Goal: Task Accomplishment & Management: Manage account settings

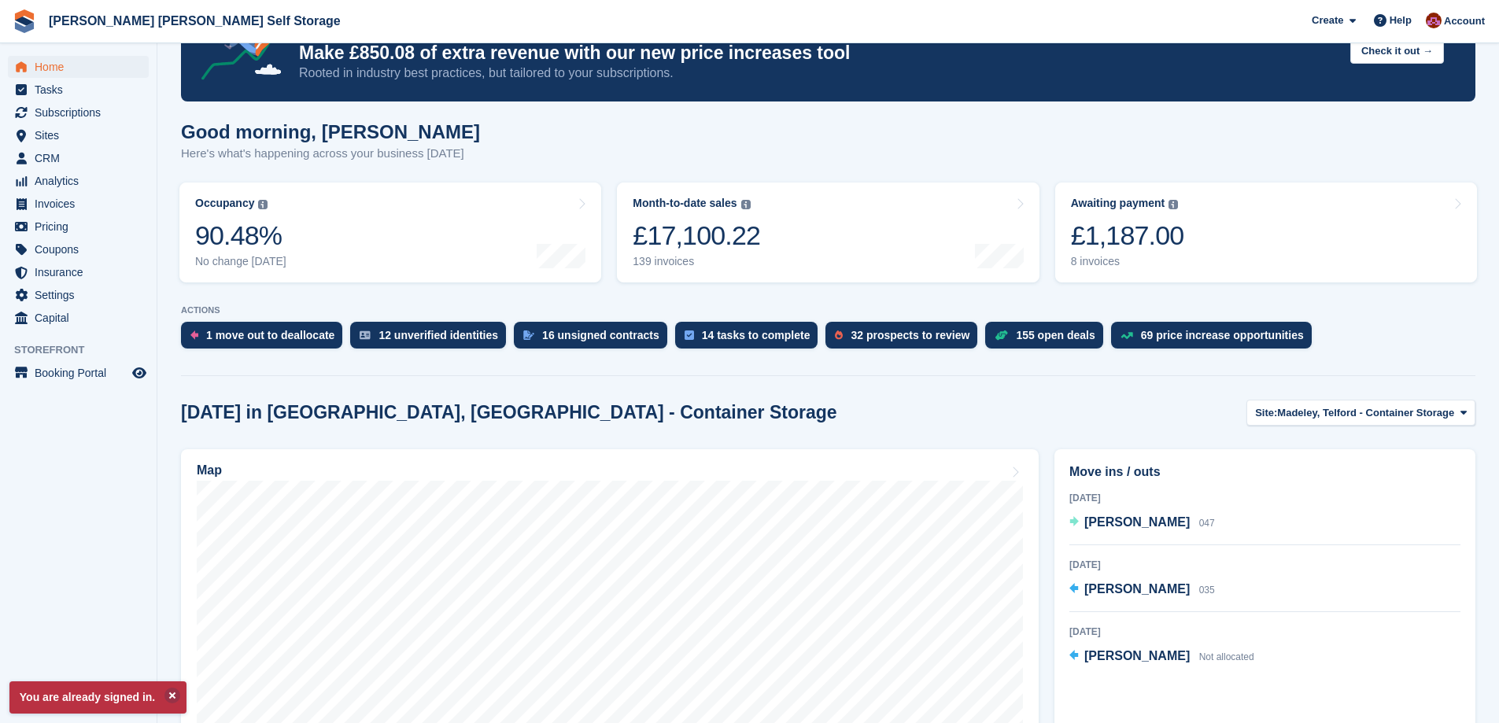
scroll to position [157, 0]
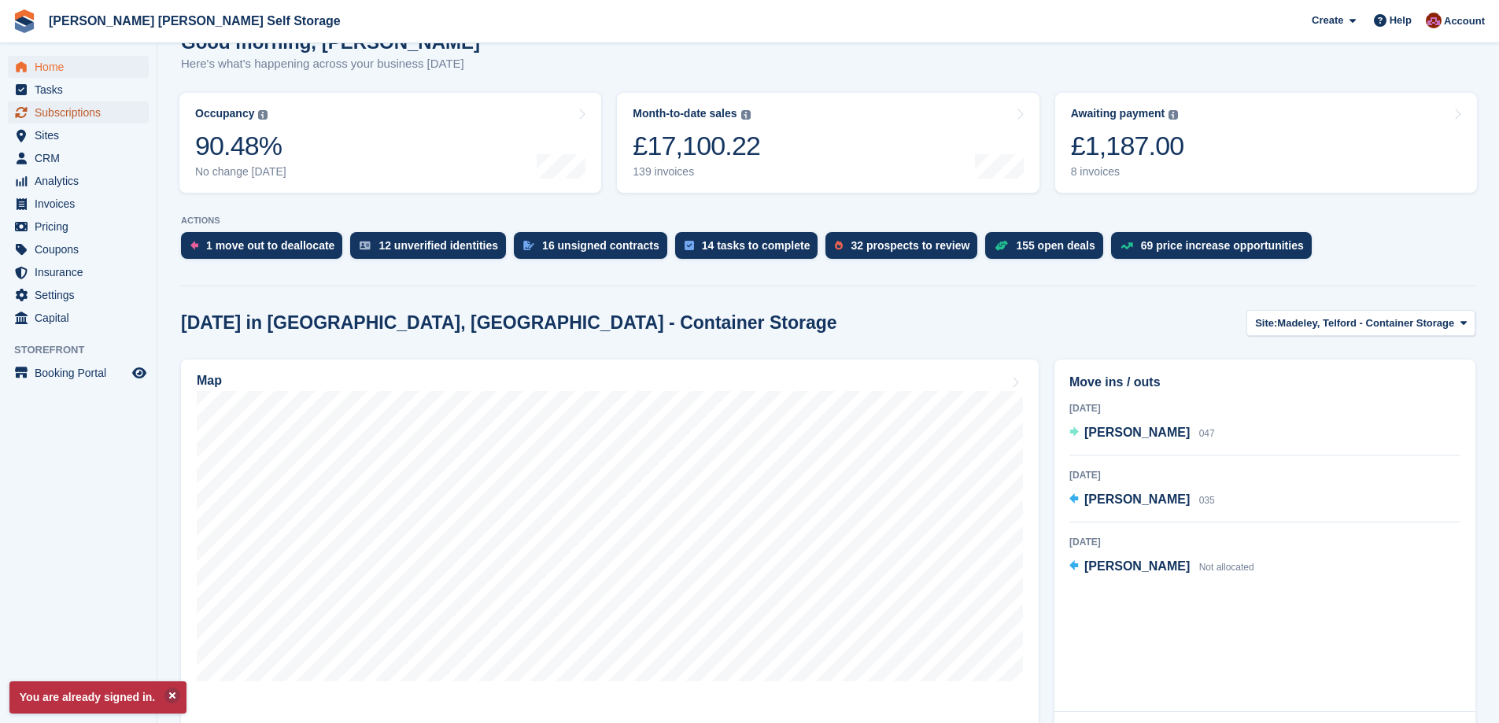
click at [95, 109] on span "Subscriptions" at bounding box center [82, 113] width 94 height 22
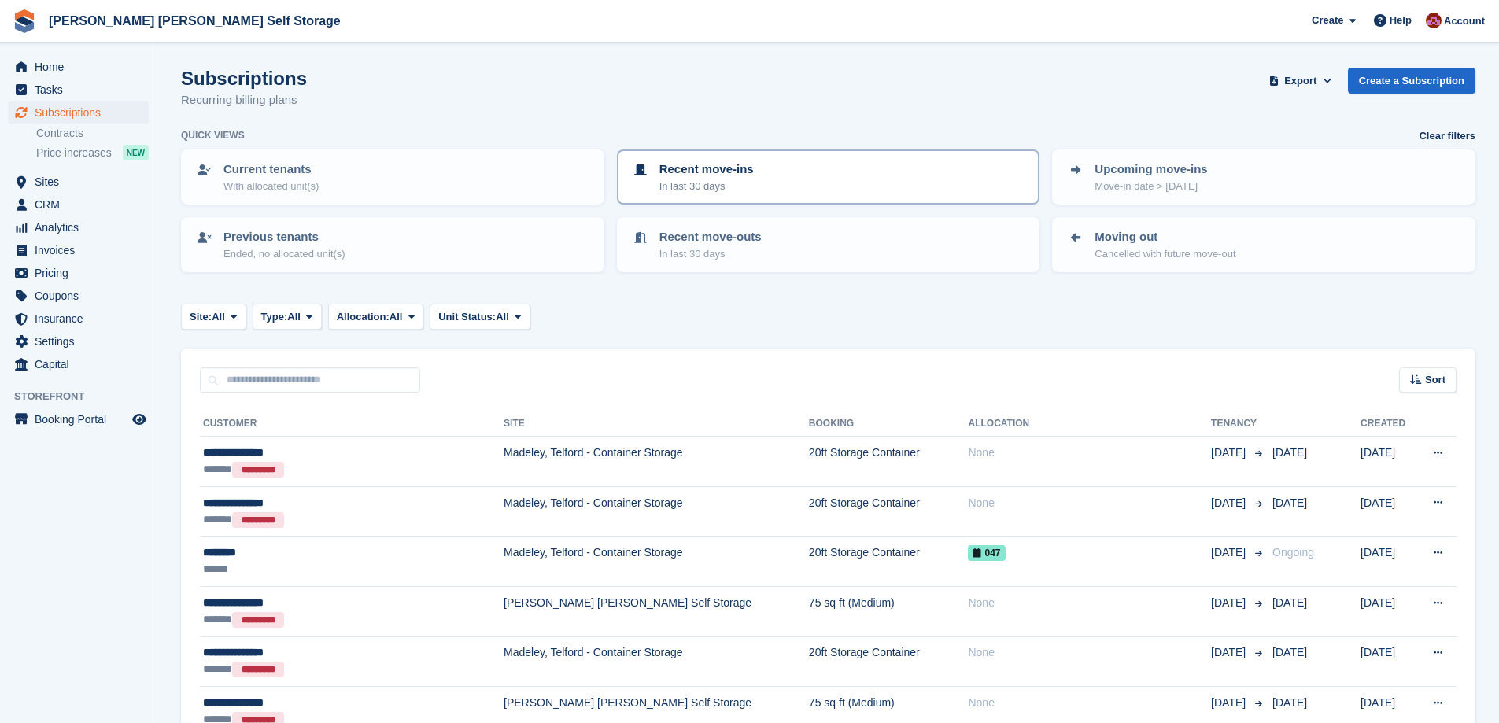
click at [800, 169] on div "Recent move-ins In last 30 days" at bounding box center [828, 177] width 395 height 33
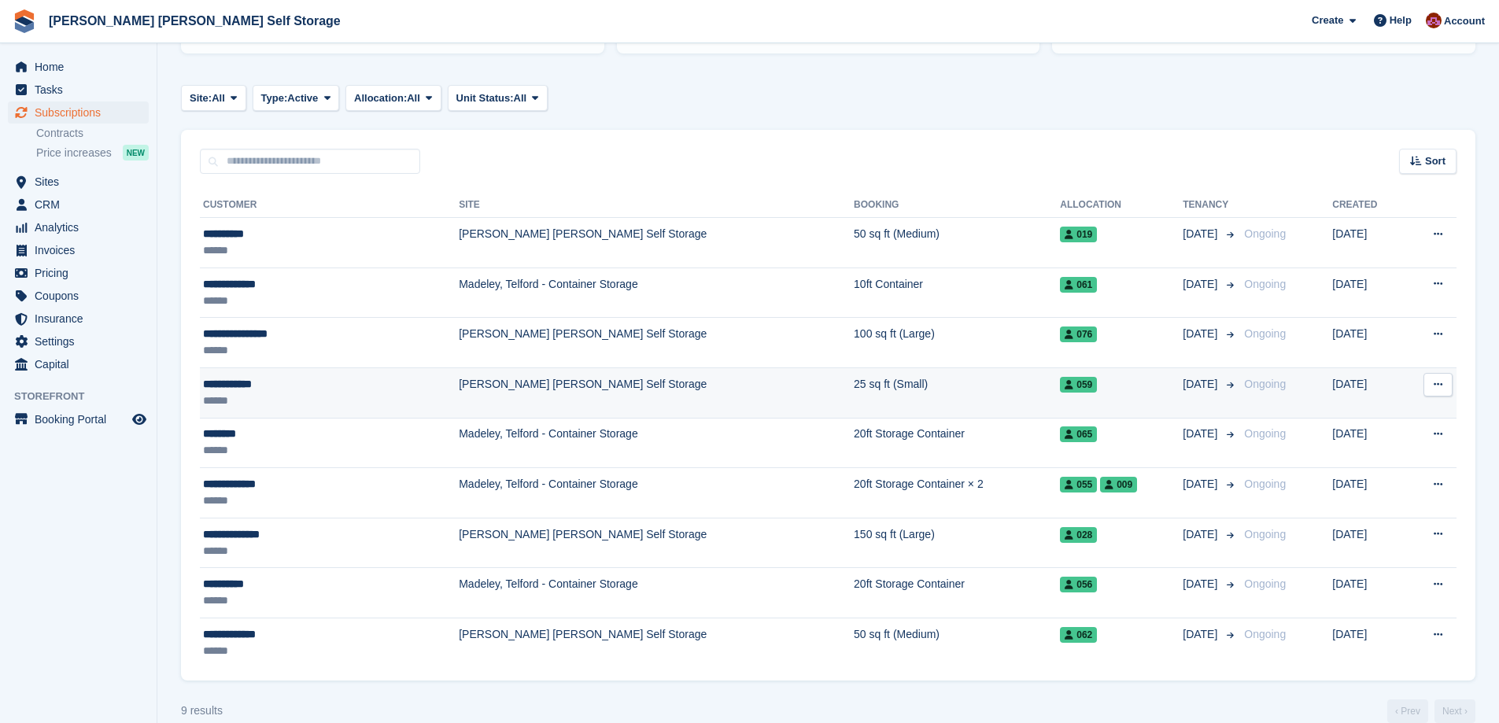
scroll to position [242, 0]
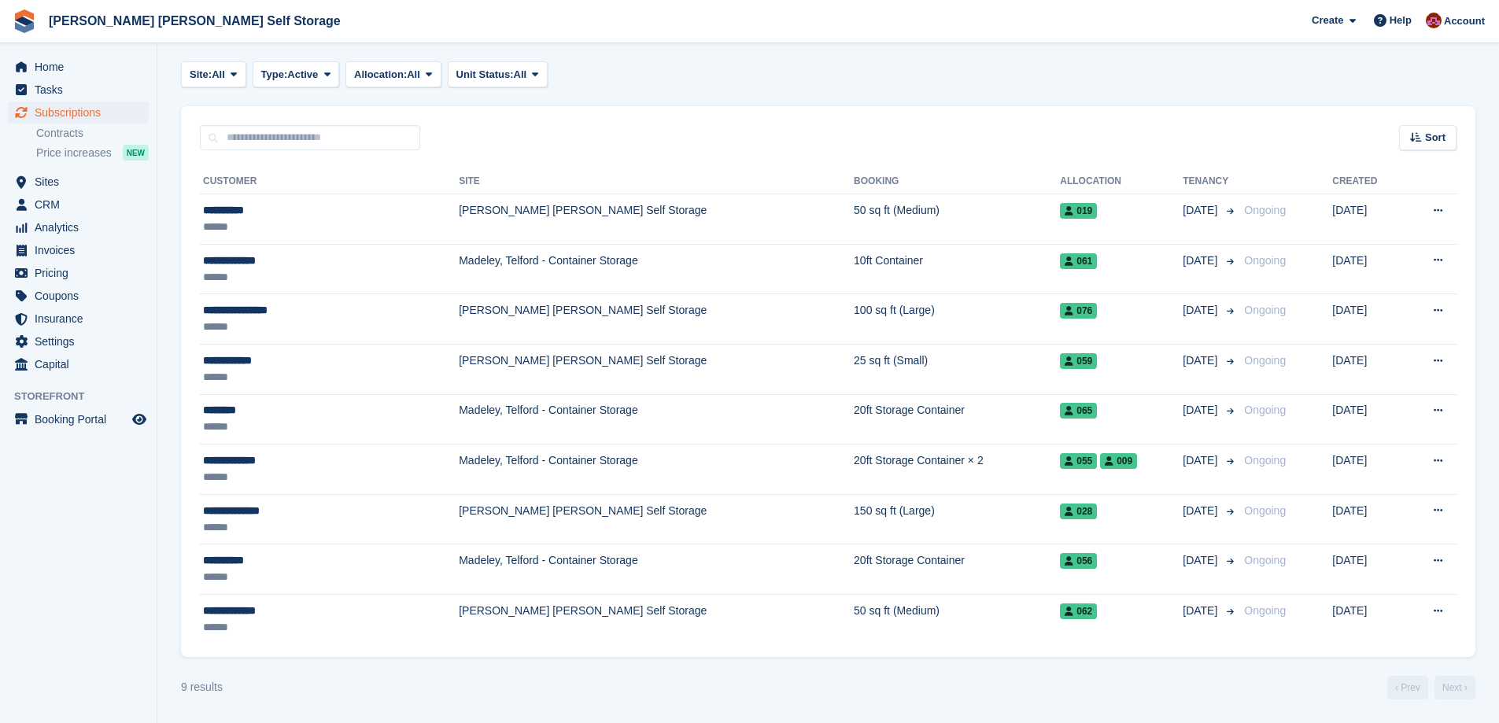
click at [1457, 130] on div "Sort Sort by Customer name Date created Move in date Move out date Created (old…" at bounding box center [828, 128] width 1295 height 45
click at [1449, 136] on div "Sort" at bounding box center [1427, 138] width 57 height 26
click at [1362, 241] on span "Move in date" at bounding box center [1362, 236] width 63 height 13
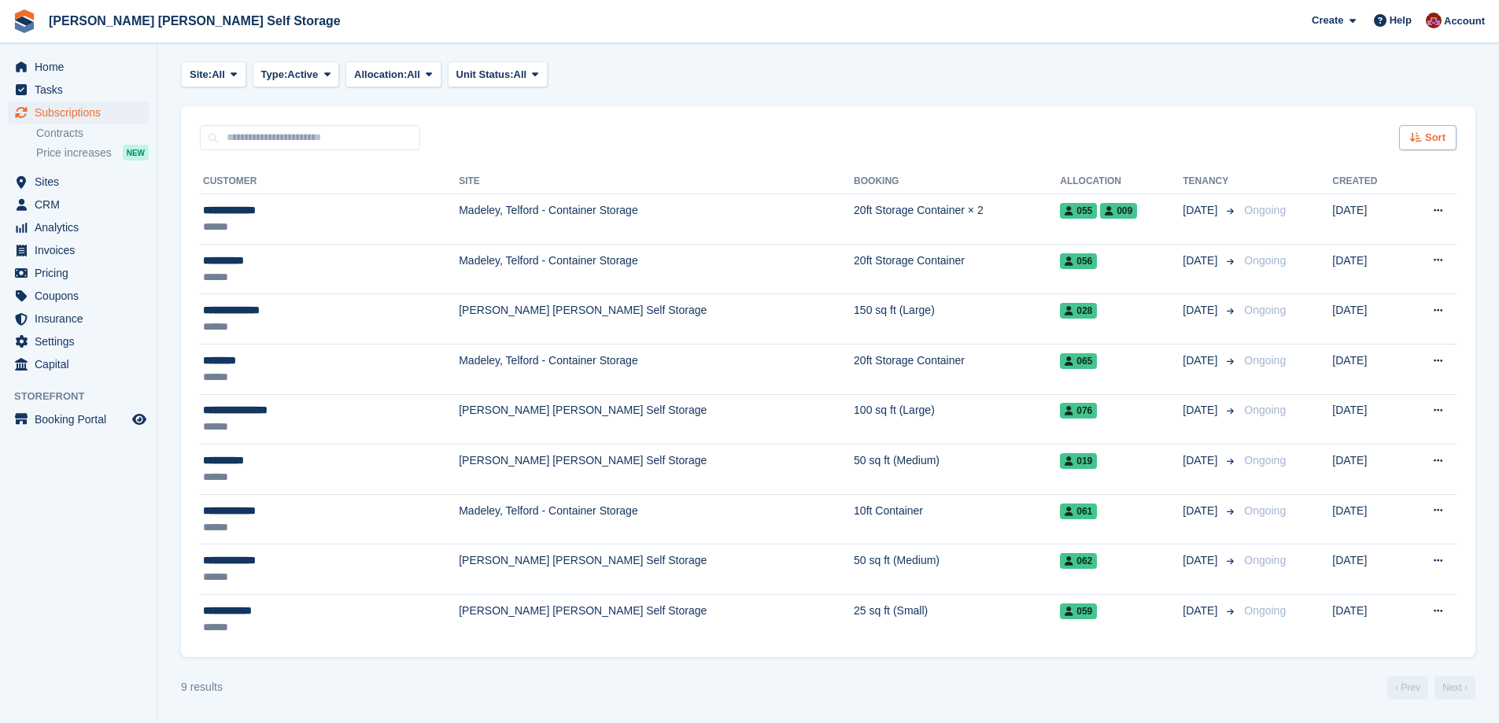
click at [1426, 135] on span "Sort" at bounding box center [1435, 138] width 20 height 16
click at [1351, 322] on span "Move in (newest first)" at bounding box center [1385, 321] width 113 height 13
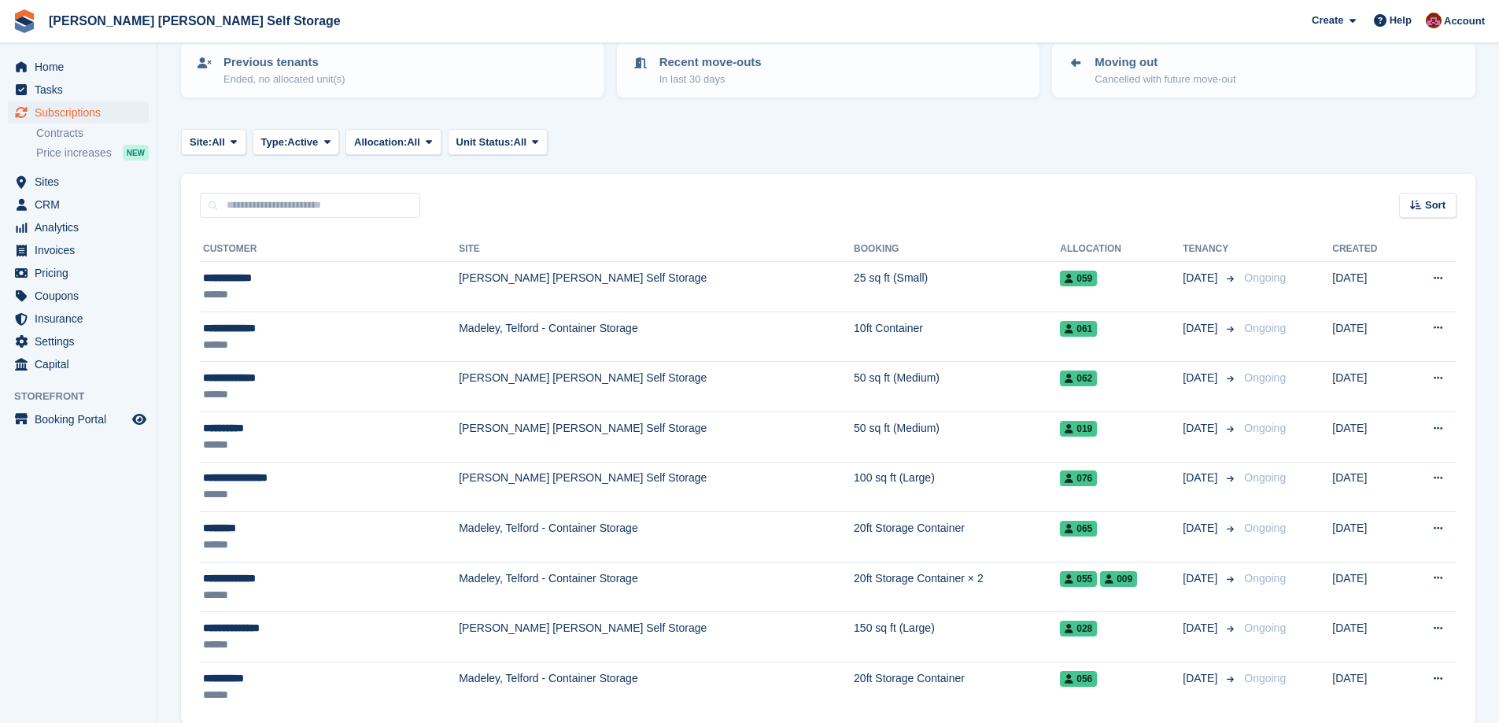
scroll to position [6, 0]
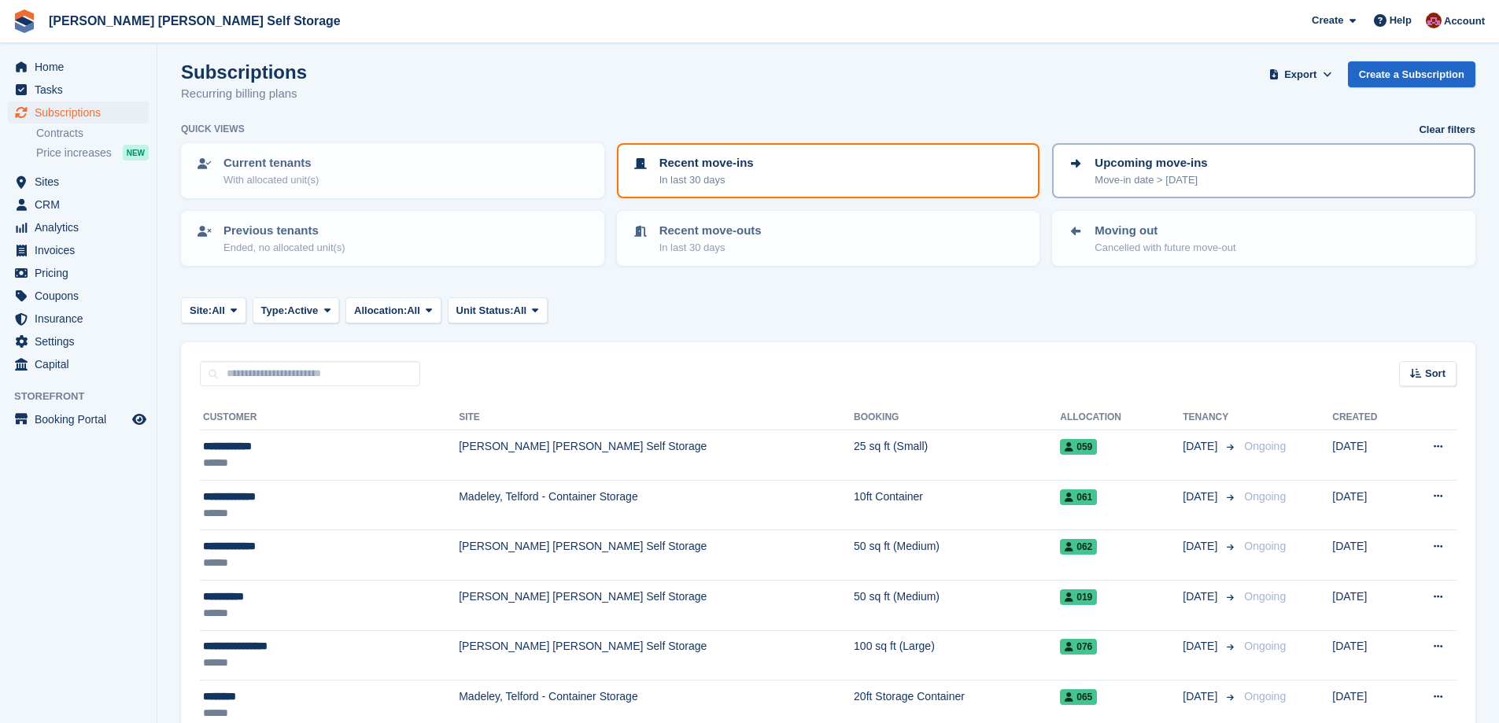
click at [1156, 177] on p "Move-in date > today" at bounding box center [1151, 180] width 113 height 16
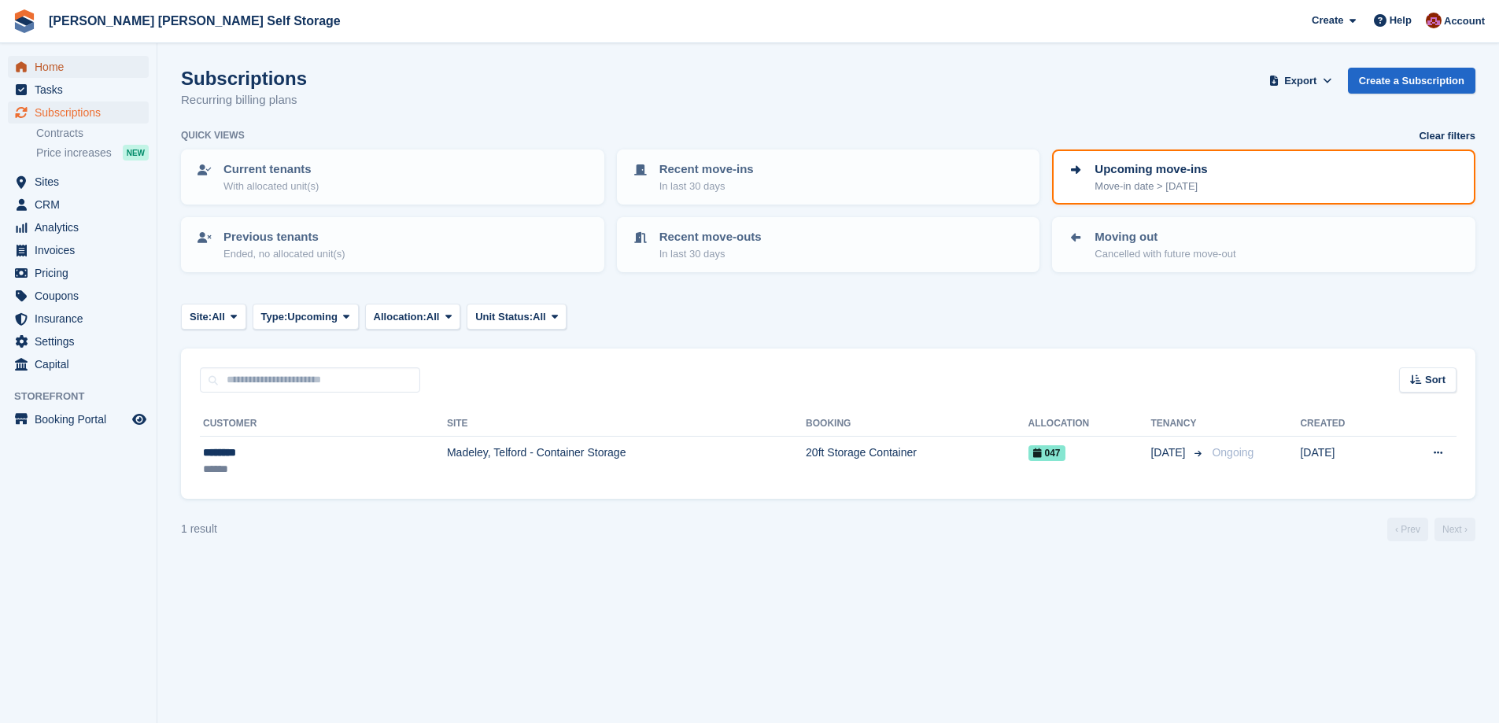
drag, startPoint x: 31, startPoint y: 66, endPoint x: 153, endPoint y: 79, distance: 122.7
click at [34, 65] on link "Home" at bounding box center [78, 67] width 141 height 22
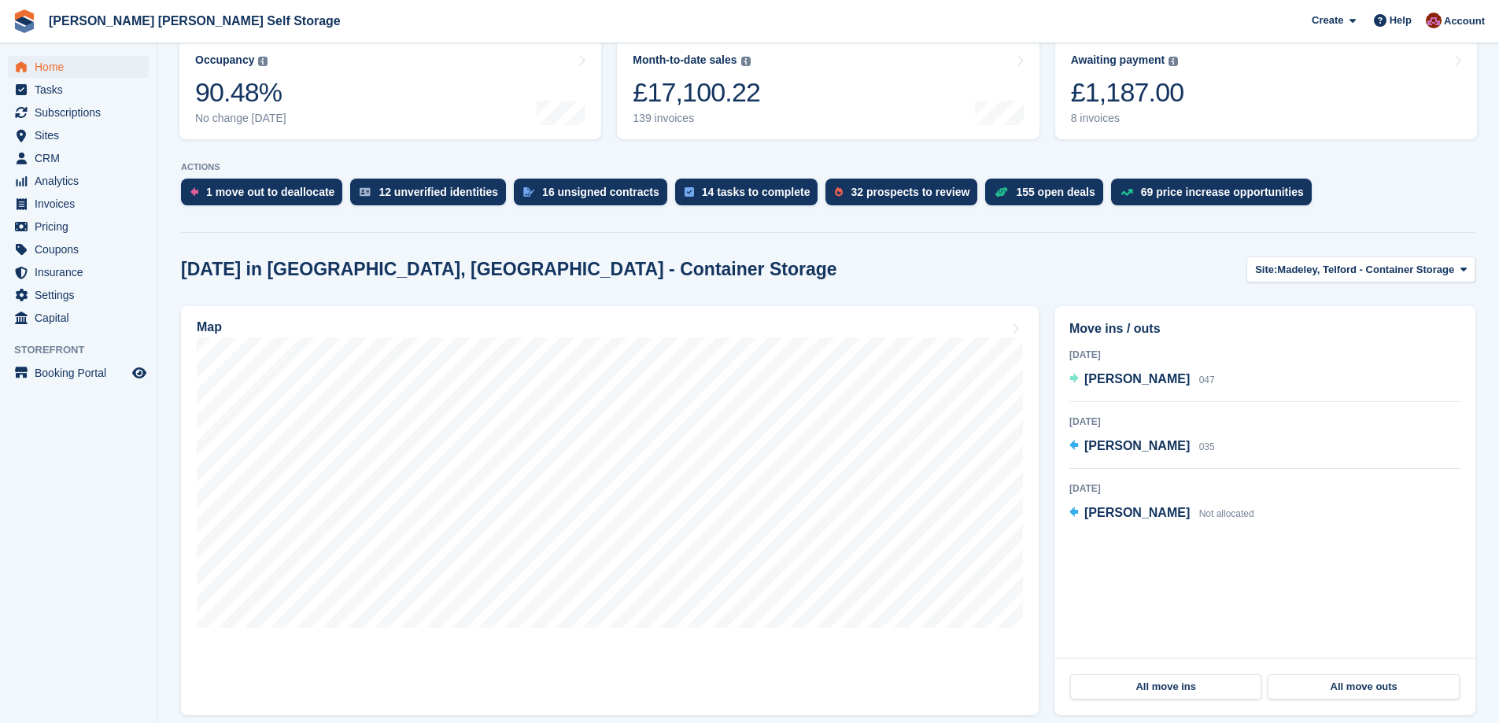
scroll to position [315, 0]
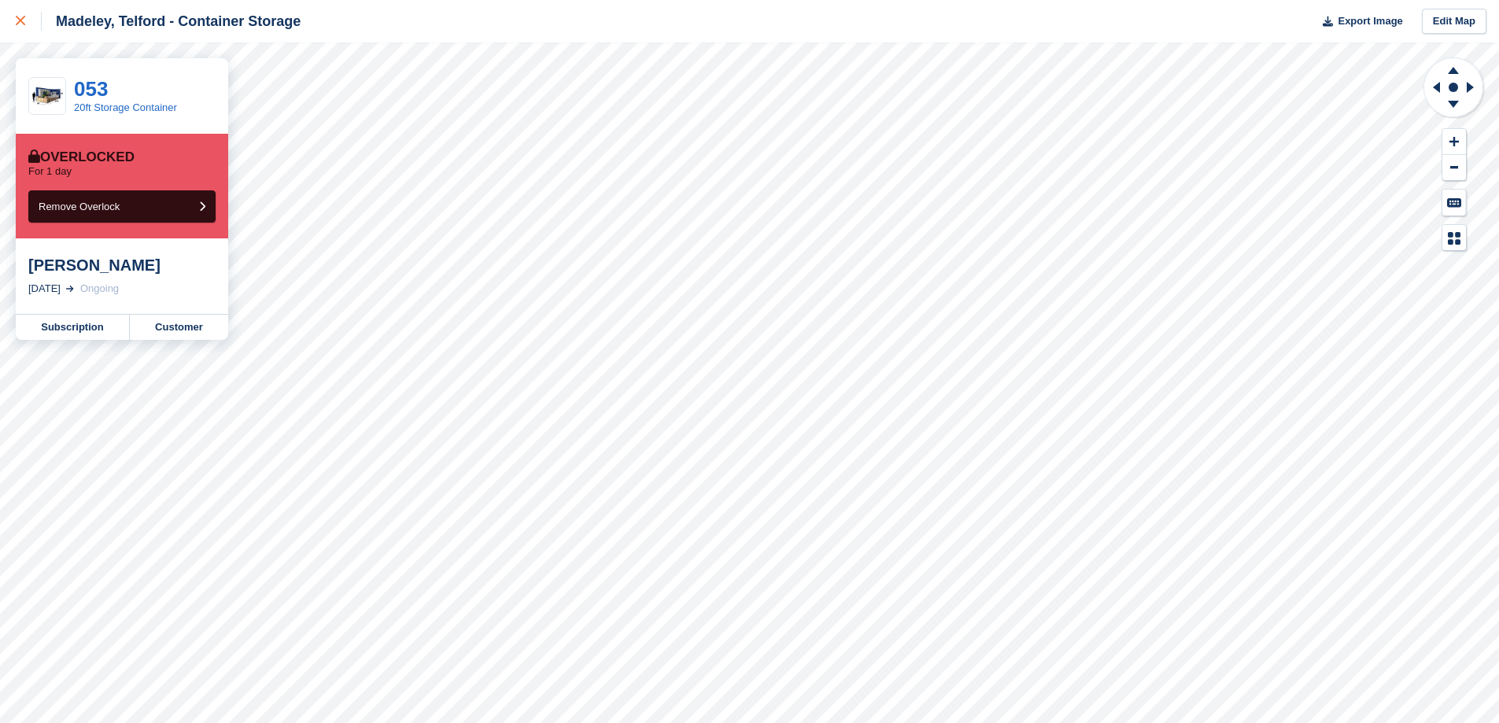
drag, startPoint x: 21, startPoint y: 28, endPoint x: 149, endPoint y: 83, distance: 138.6
click at [21, 28] on div at bounding box center [29, 21] width 26 height 19
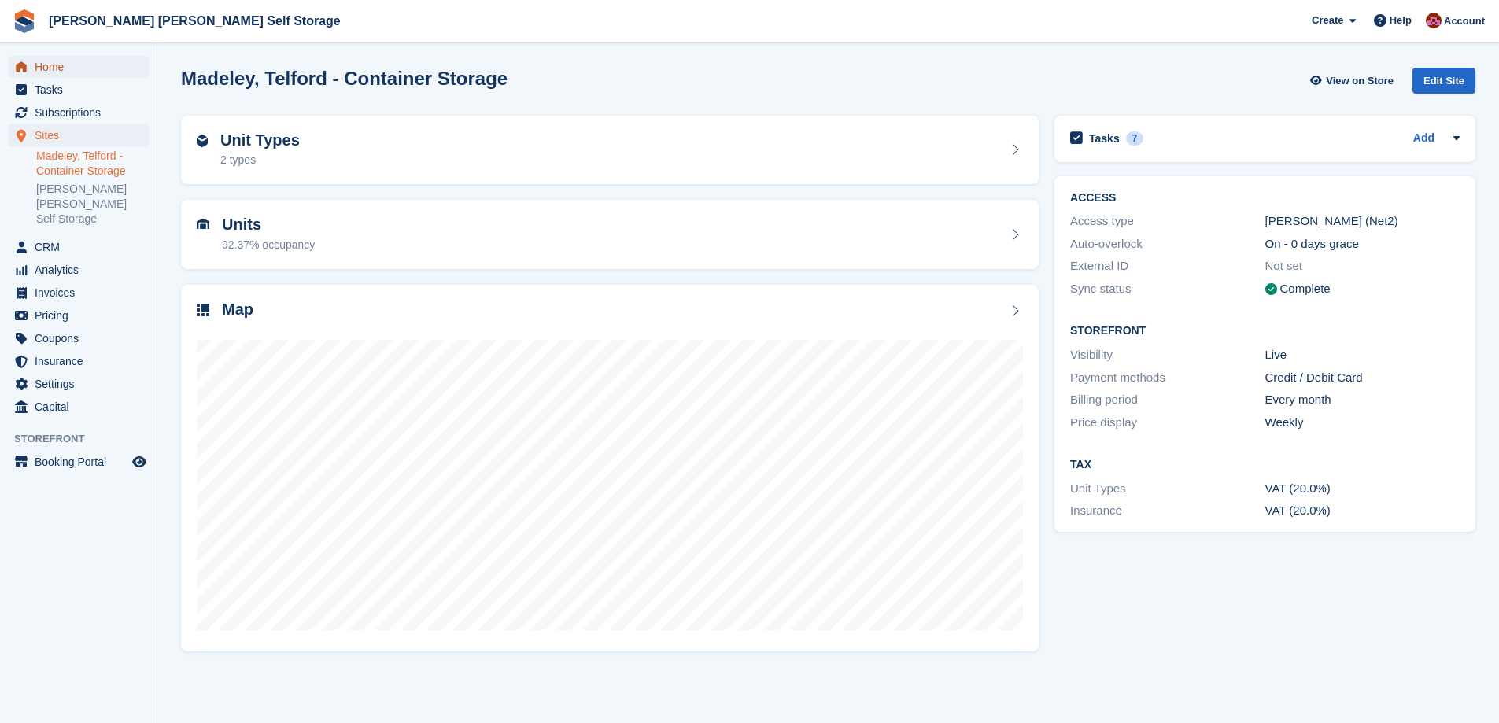
click at [39, 58] on span "Home" at bounding box center [82, 67] width 94 height 22
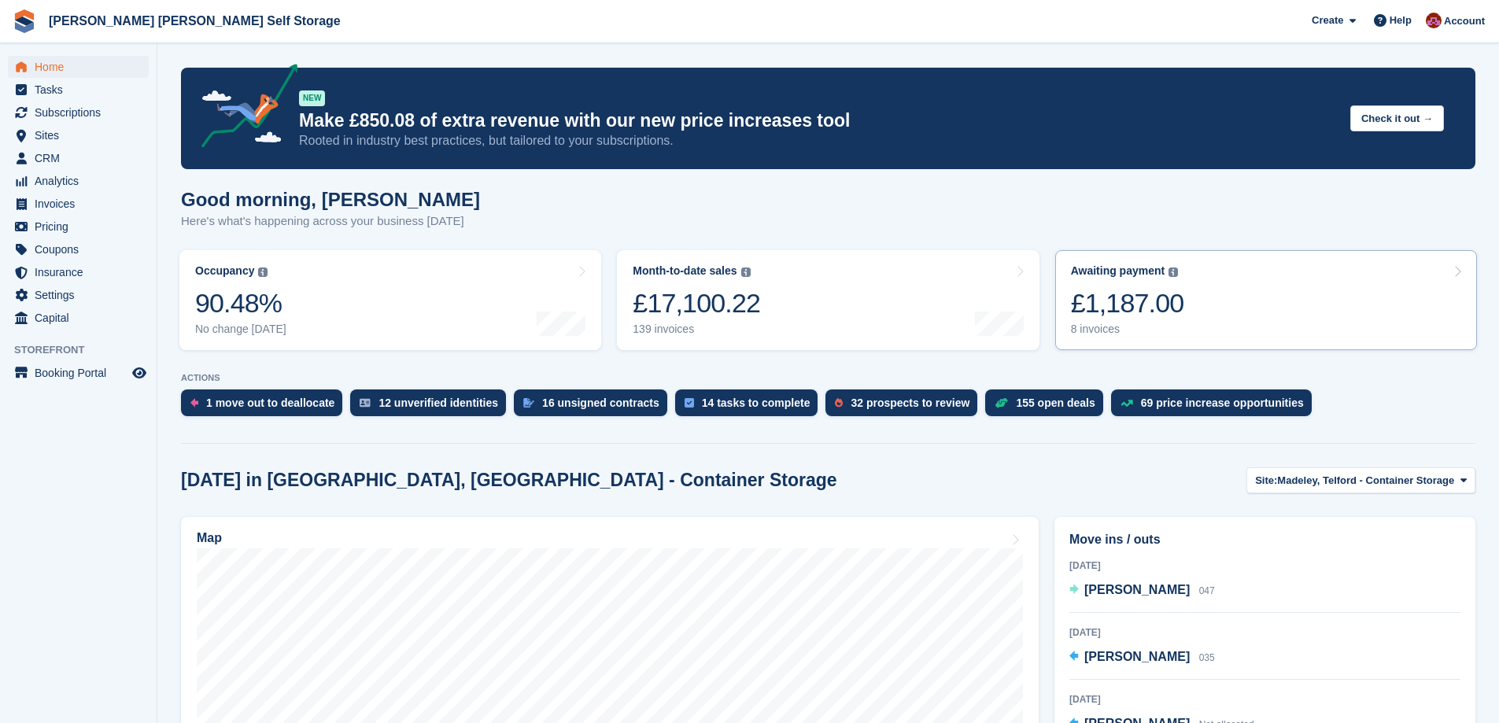
click at [1175, 314] on div "£1,187.00" at bounding box center [1127, 303] width 113 height 32
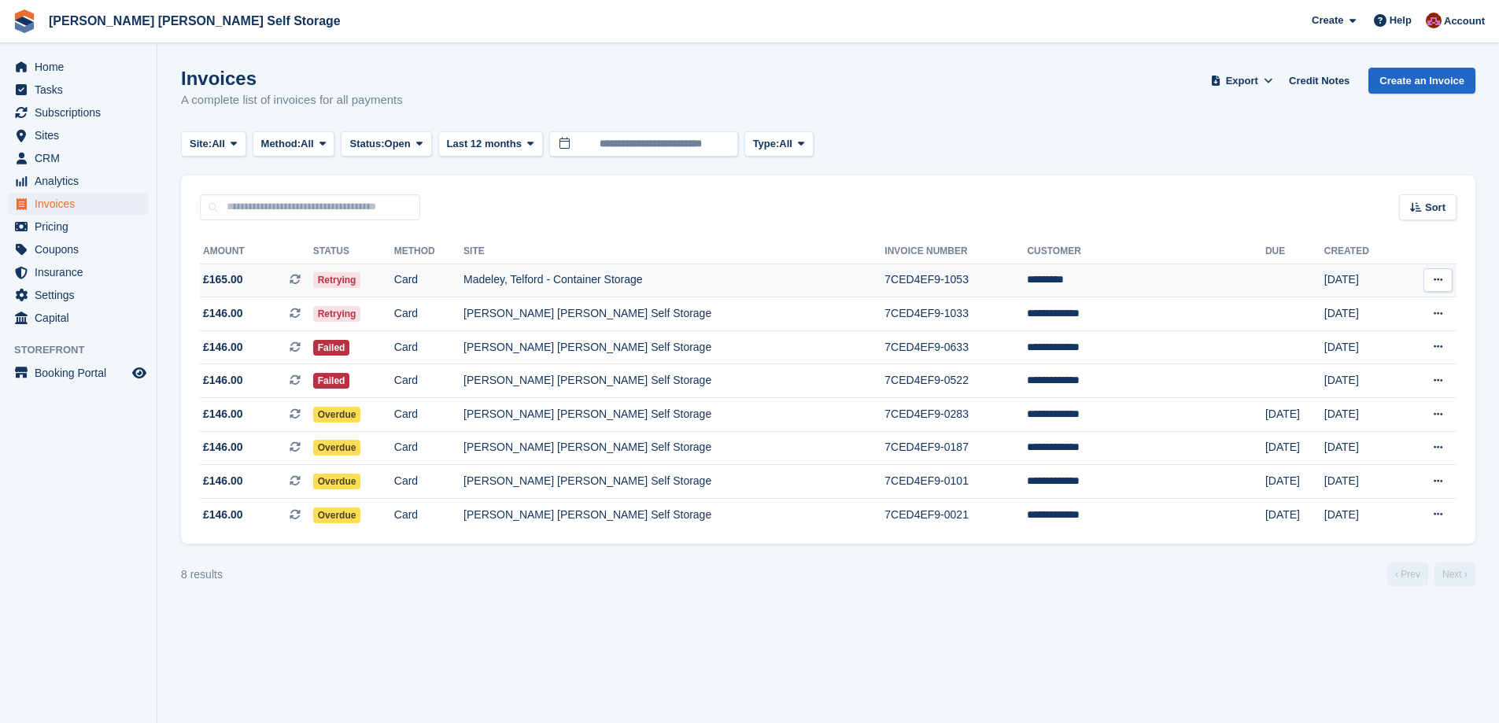
click at [1085, 279] on td "*********" at bounding box center [1146, 281] width 238 height 34
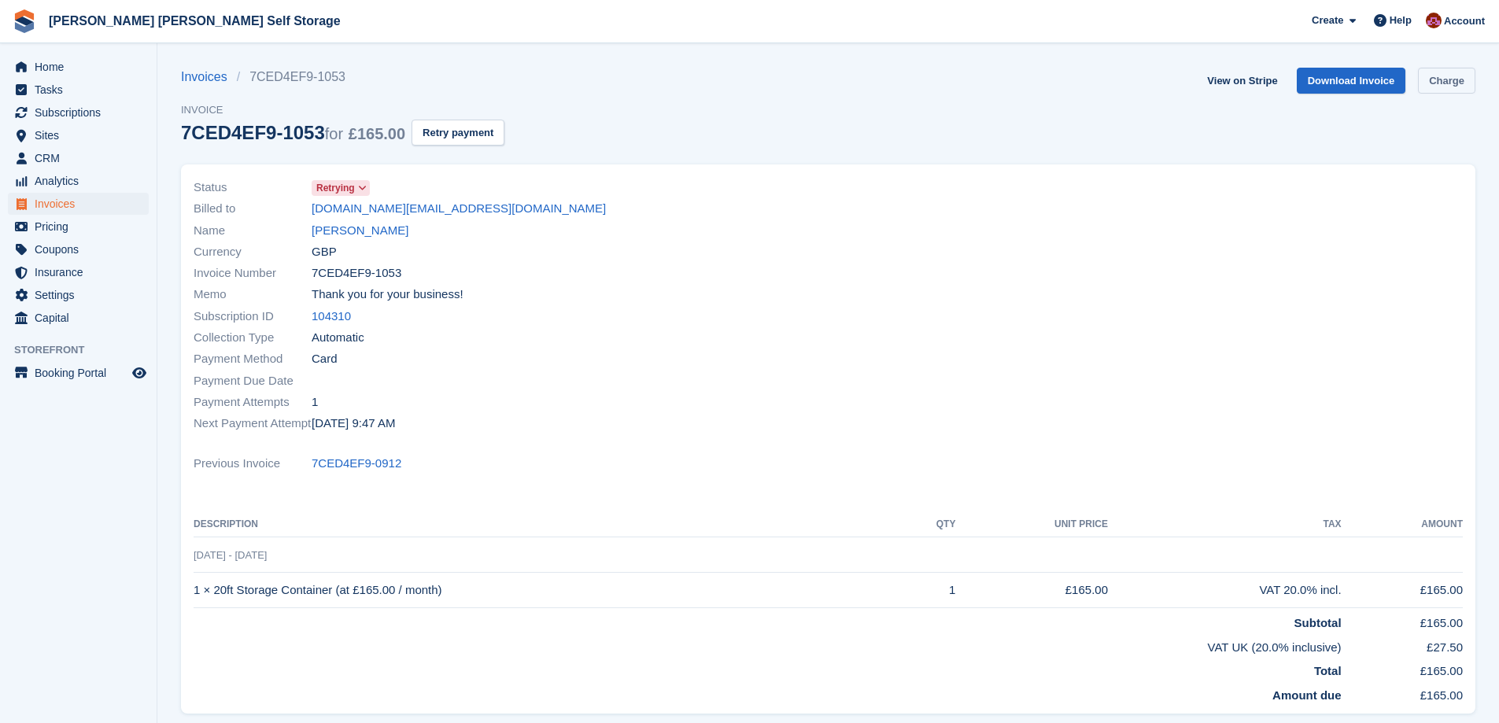
click at [1453, 78] on link "Charge" at bounding box center [1446, 81] width 57 height 26
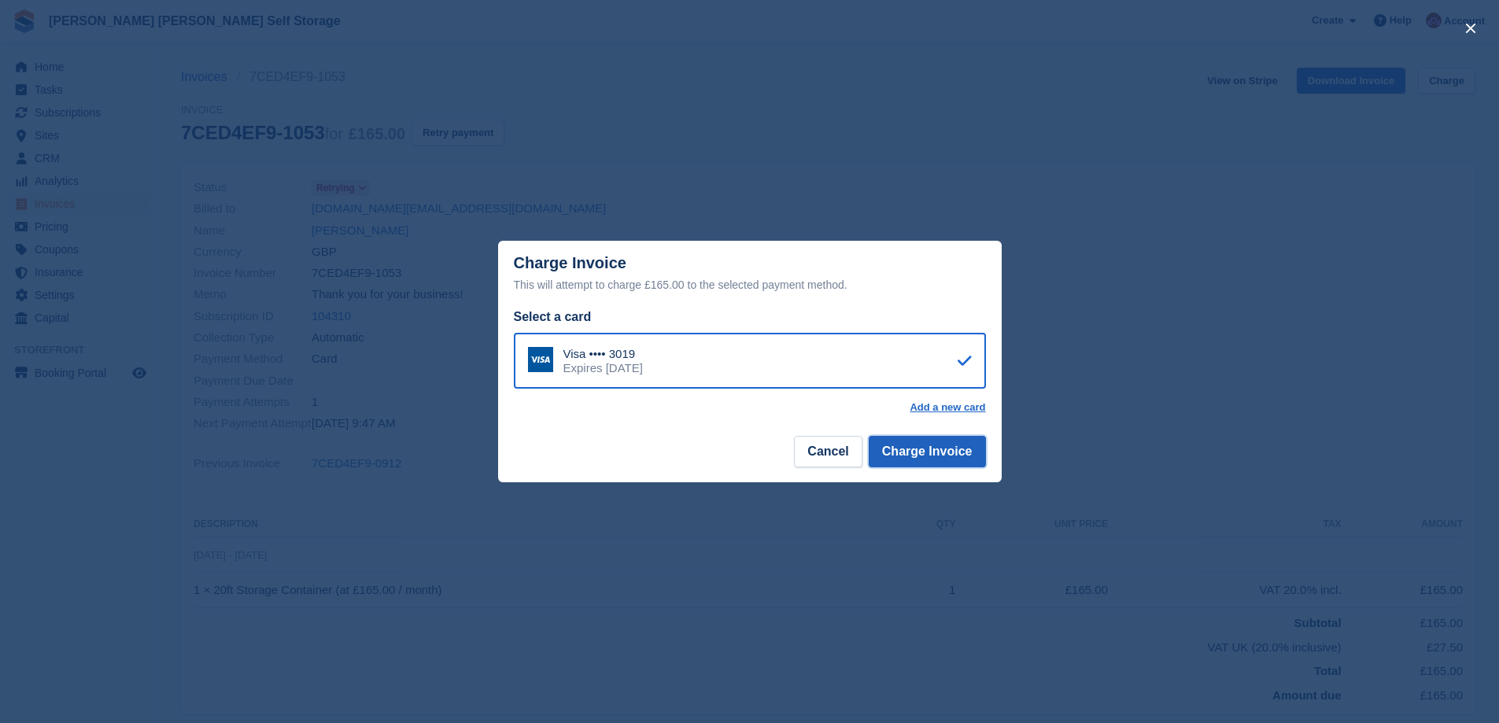
click at [915, 452] on button "Charge Invoice" at bounding box center [927, 451] width 117 height 31
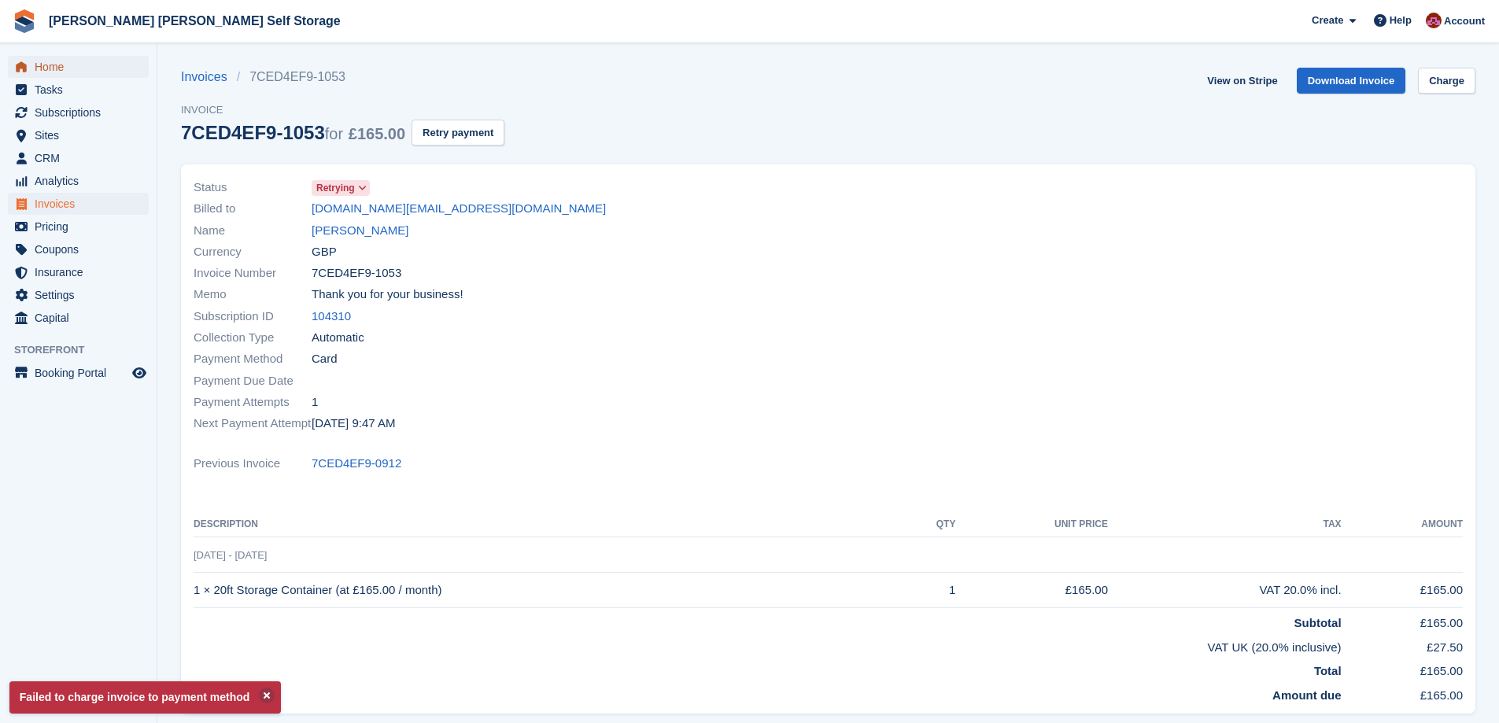
click at [58, 72] on span "Home" at bounding box center [82, 67] width 94 height 22
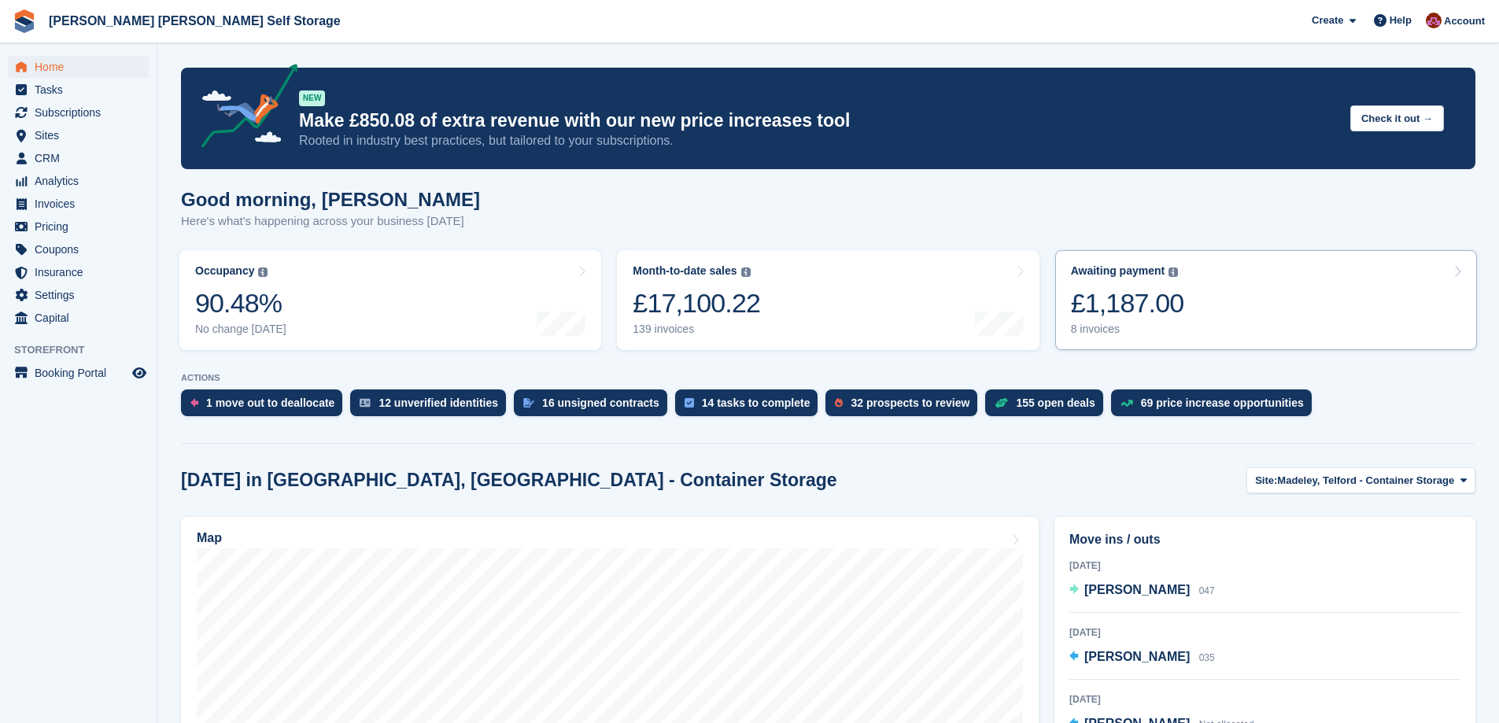
click at [1171, 297] on div "£1,187.00" at bounding box center [1127, 303] width 113 height 32
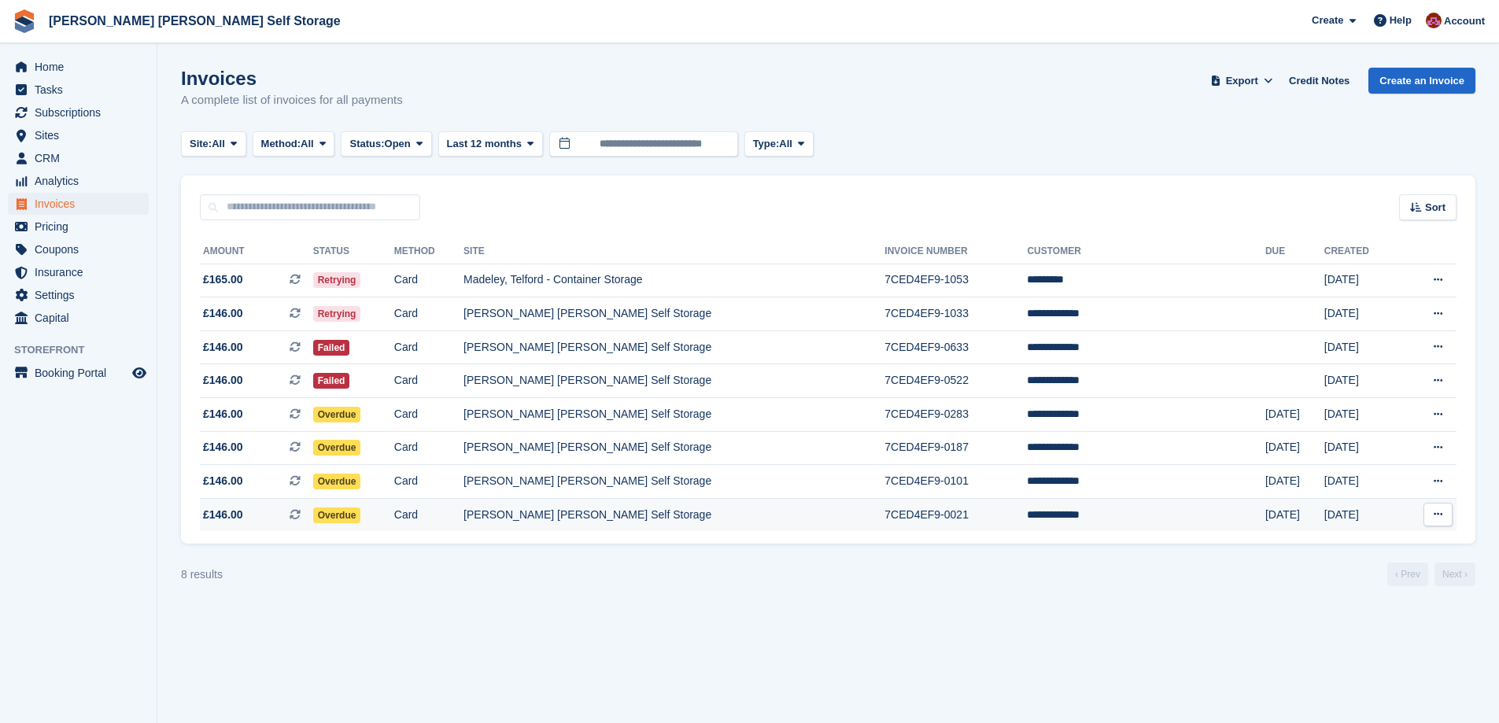
click at [1325, 519] on td "15 Dec, 2024" at bounding box center [1363, 514] width 76 height 33
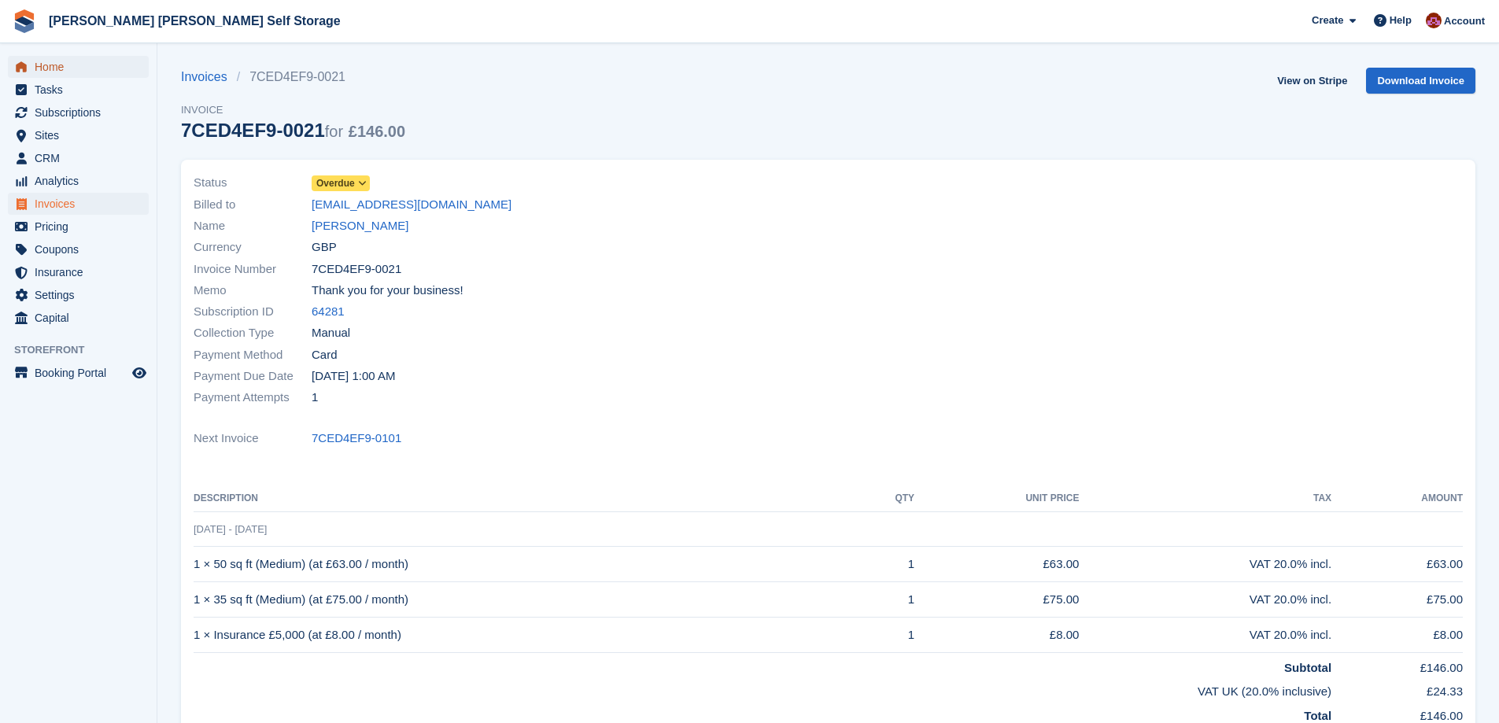
click at [69, 69] on span "Home" at bounding box center [82, 67] width 94 height 22
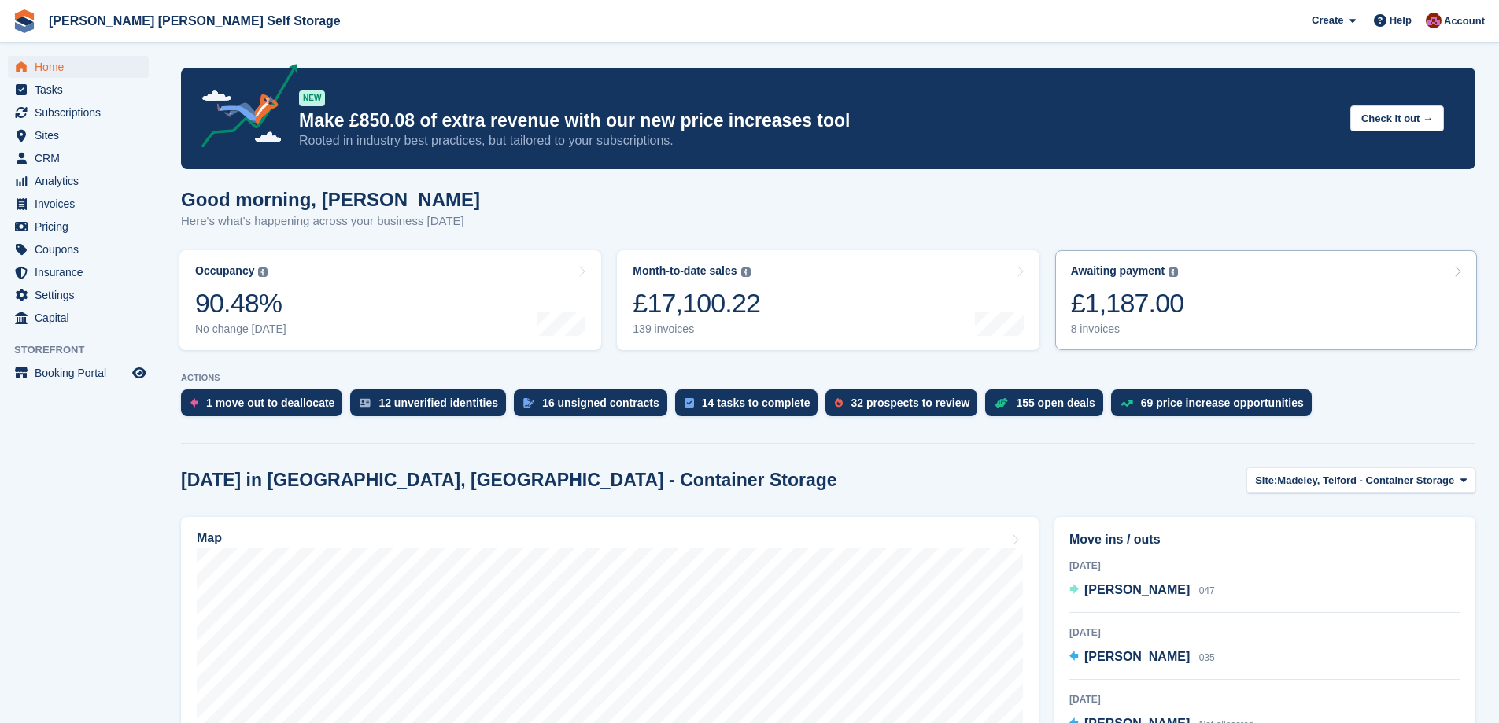
drag, startPoint x: 1134, startPoint y: 317, endPoint x: 1166, endPoint y: 328, distance: 34.1
click at [1135, 317] on div "£1,187.00" at bounding box center [1127, 303] width 113 height 32
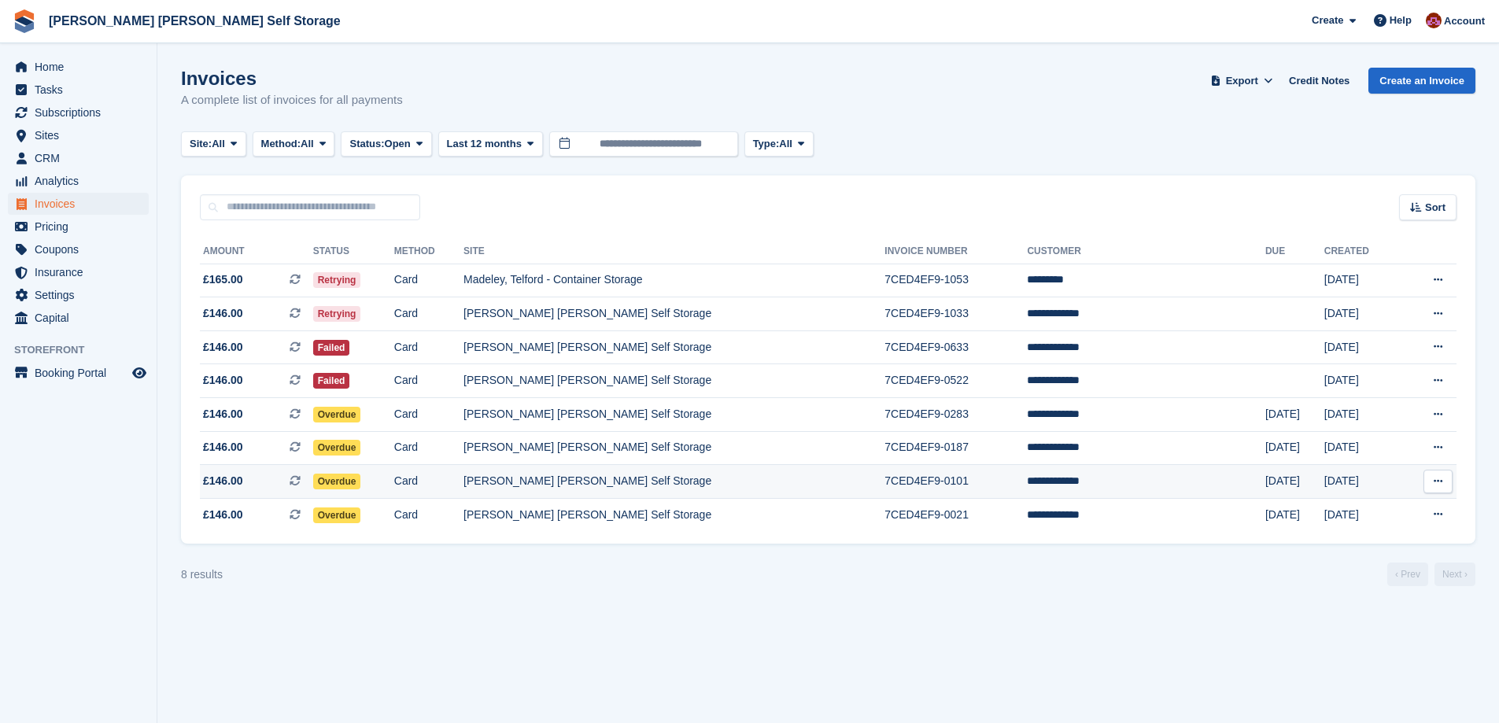
click at [1325, 486] on td "[DATE]" at bounding box center [1363, 482] width 76 height 34
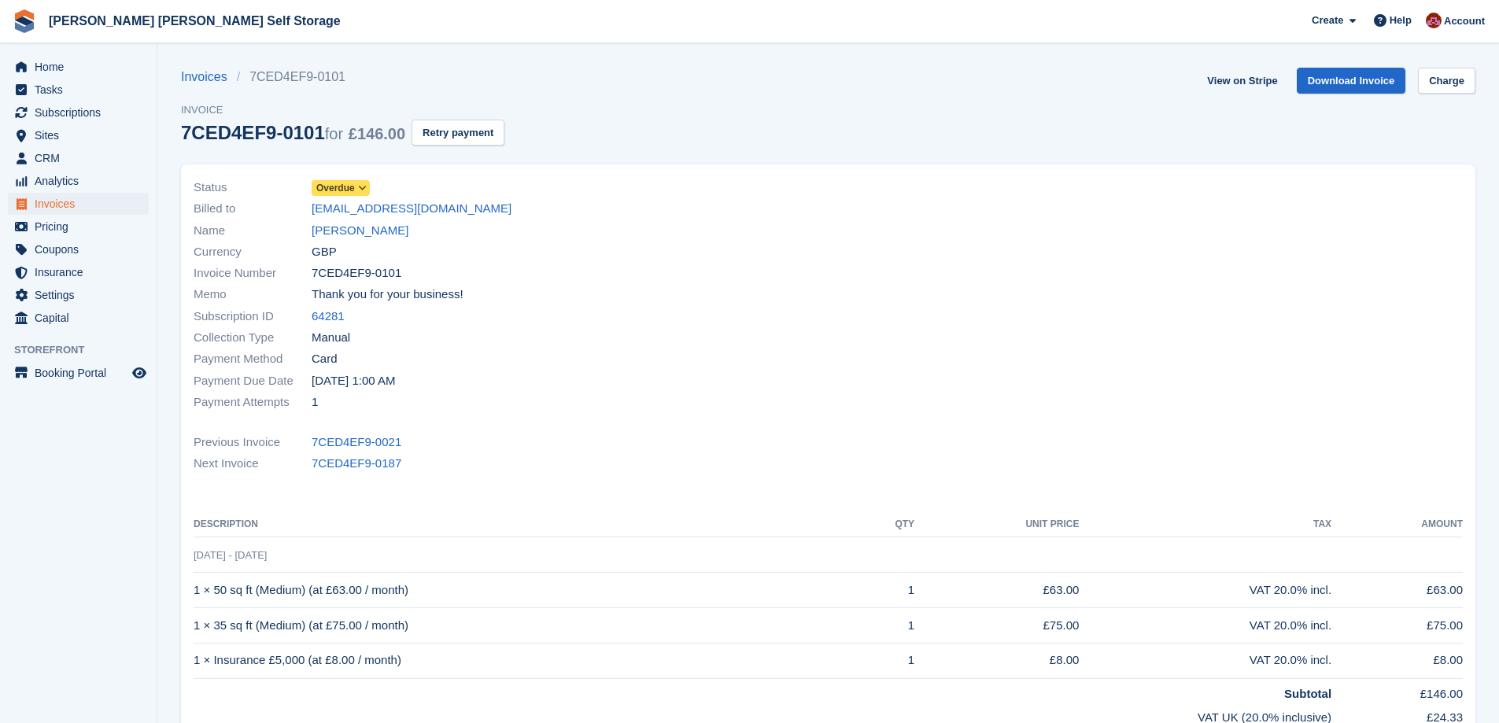
click at [1479, 39] on div "Create Subscription Invoice Contact Deal Discount Page Help Chat Support Submit…" at bounding box center [1399, 21] width 188 height 43
click at [1447, 81] on link "Charge" at bounding box center [1446, 81] width 57 height 26
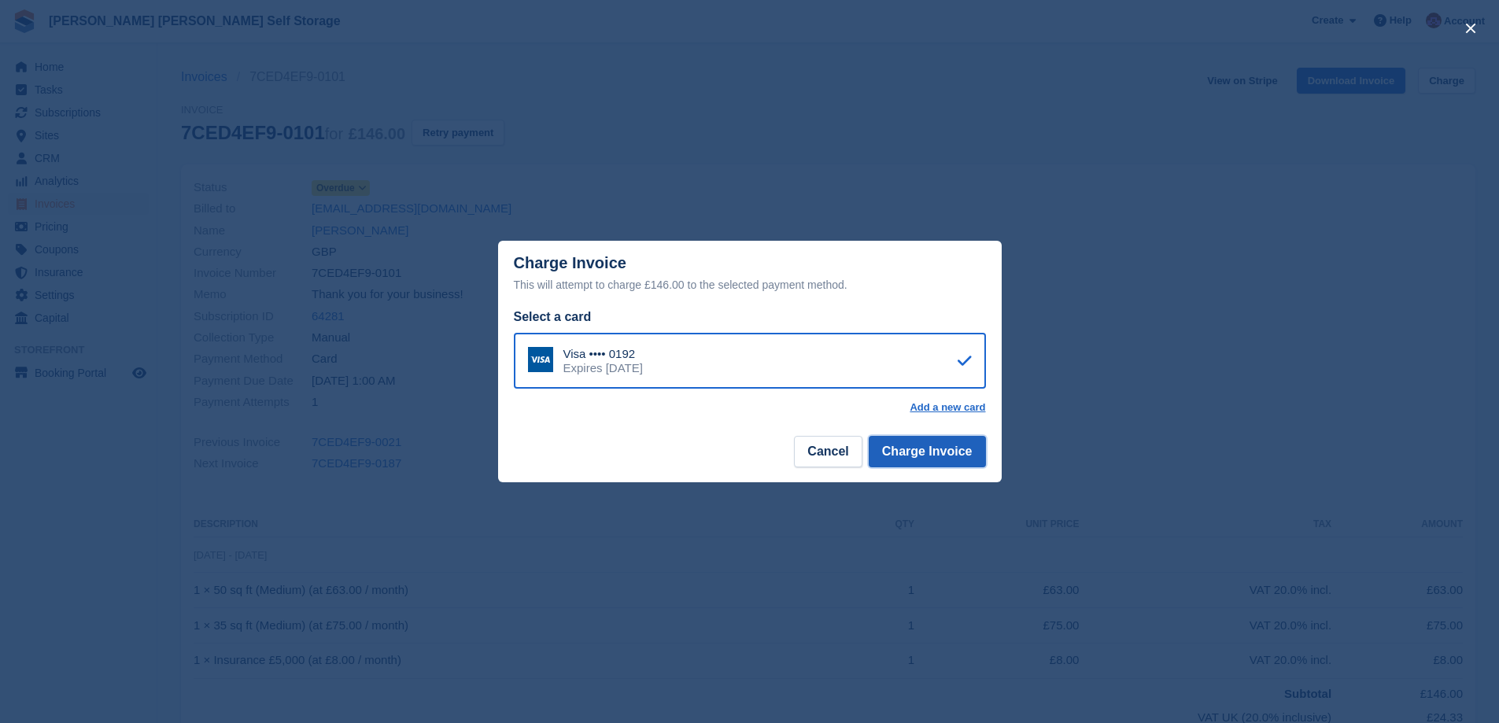
click at [930, 467] on button "Charge Invoice" at bounding box center [927, 451] width 117 height 31
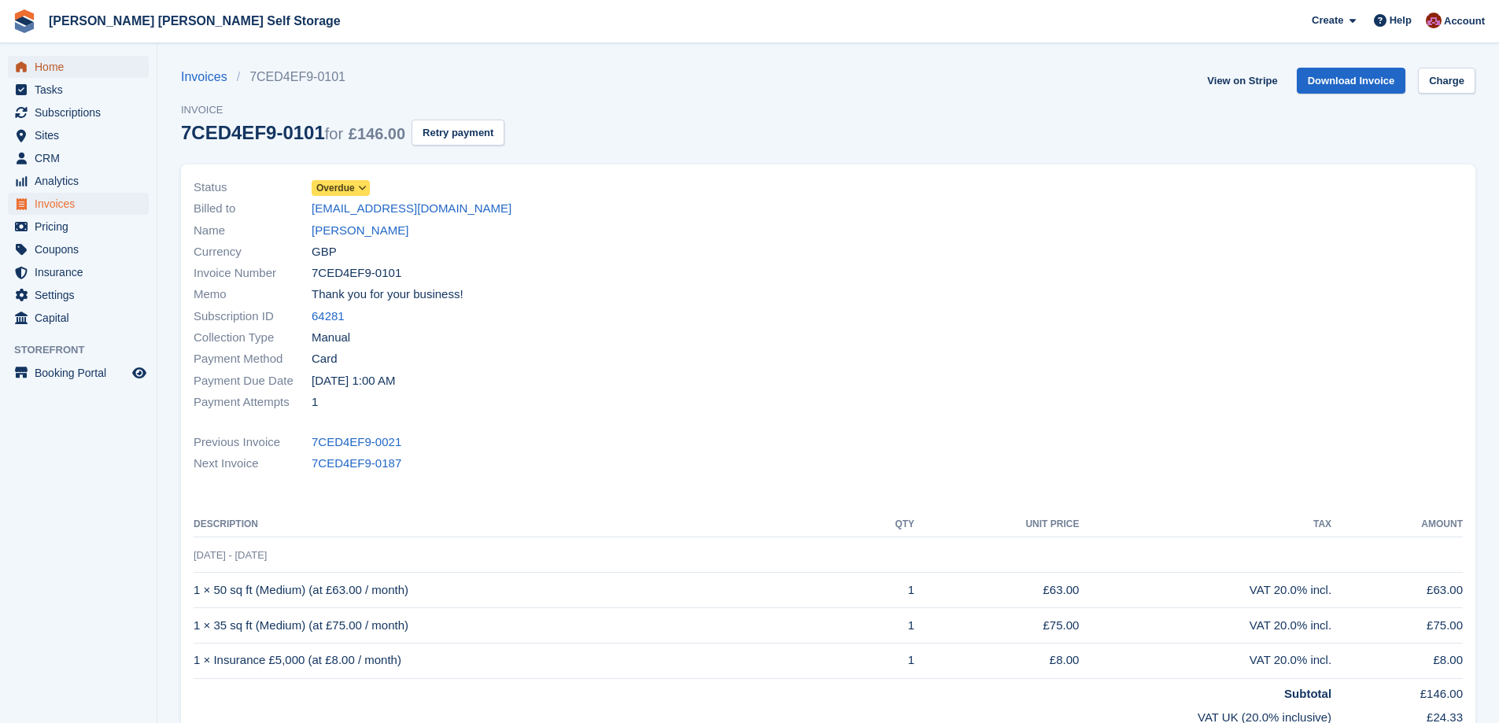
click at [74, 72] on span "Home" at bounding box center [82, 67] width 94 height 22
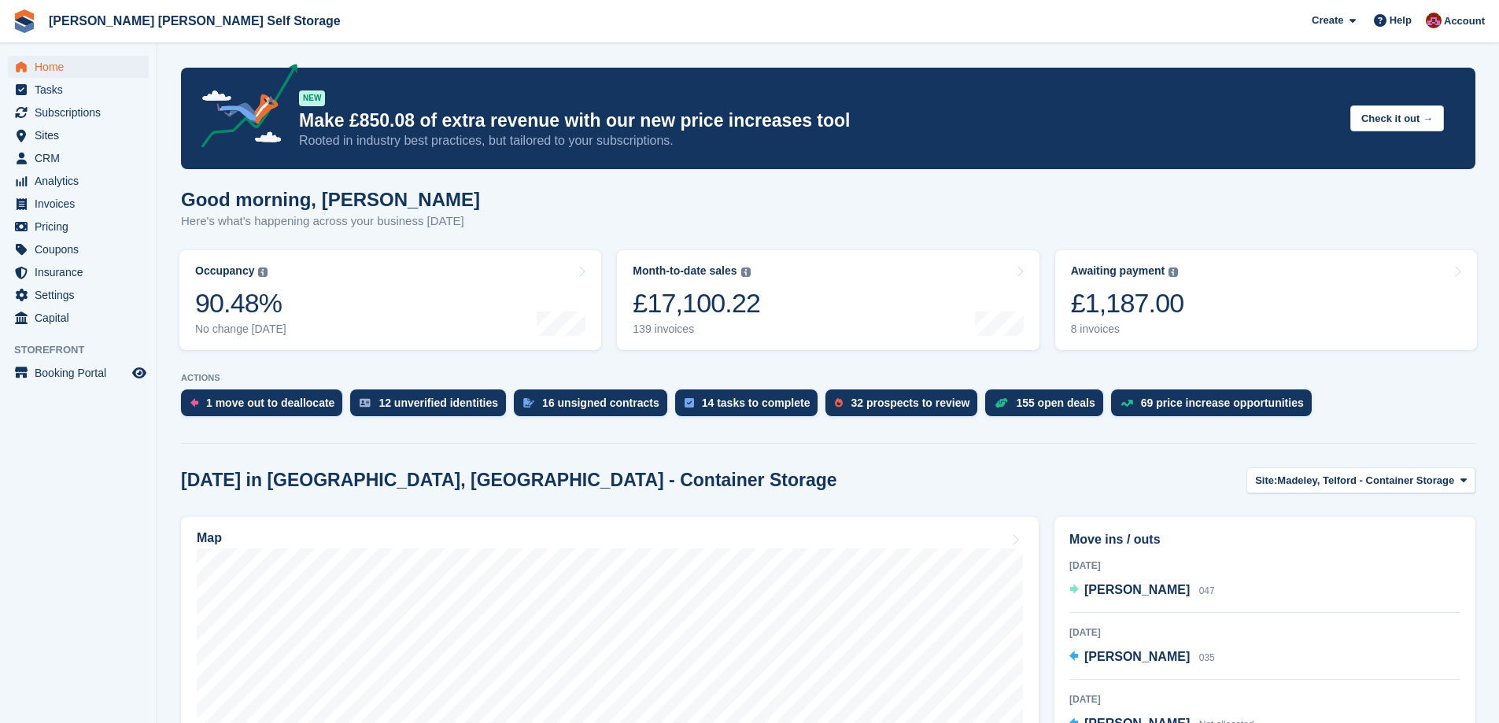
scroll to position [236, 0]
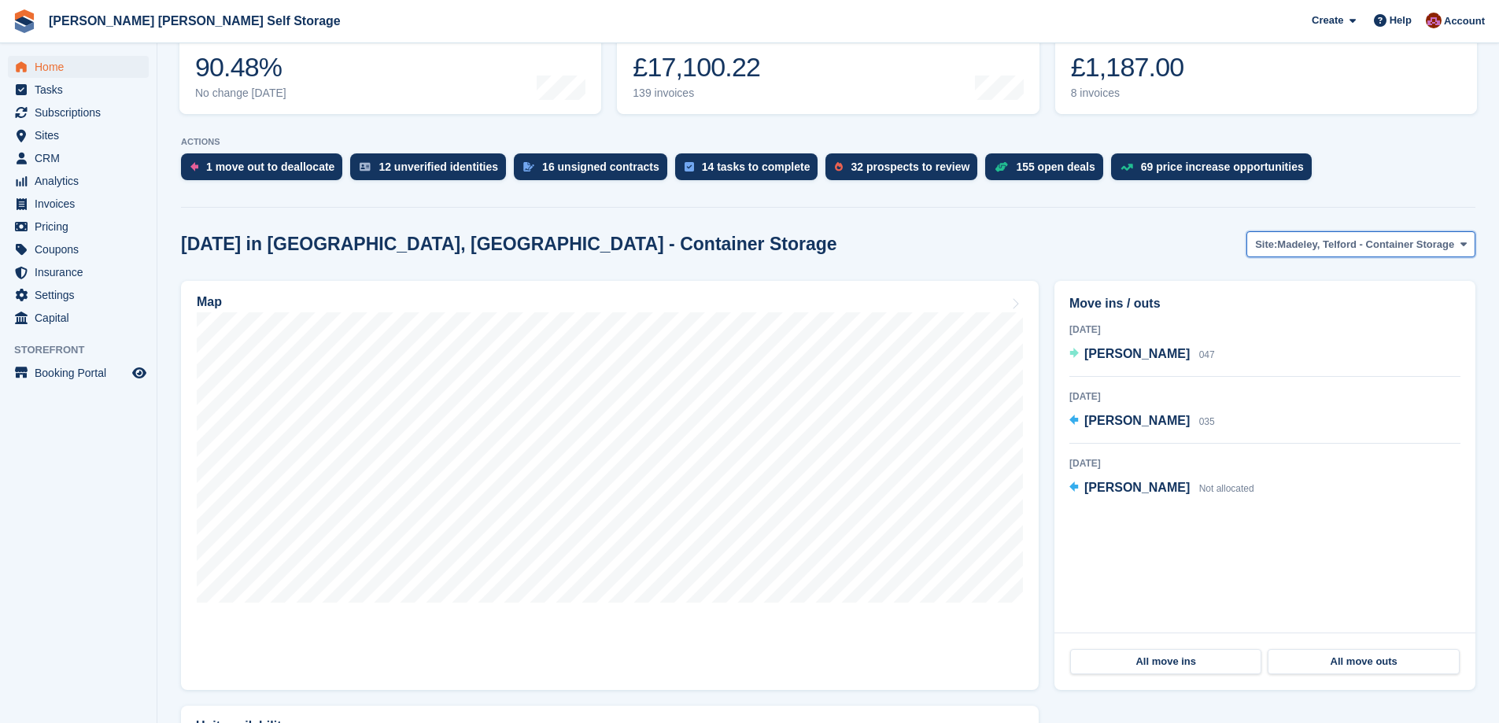
click at [1375, 233] on button "Site: [GEOGRAPHIC_DATA], Telford - Container Storage" at bounding box center [1361, 244] width 229 height 26
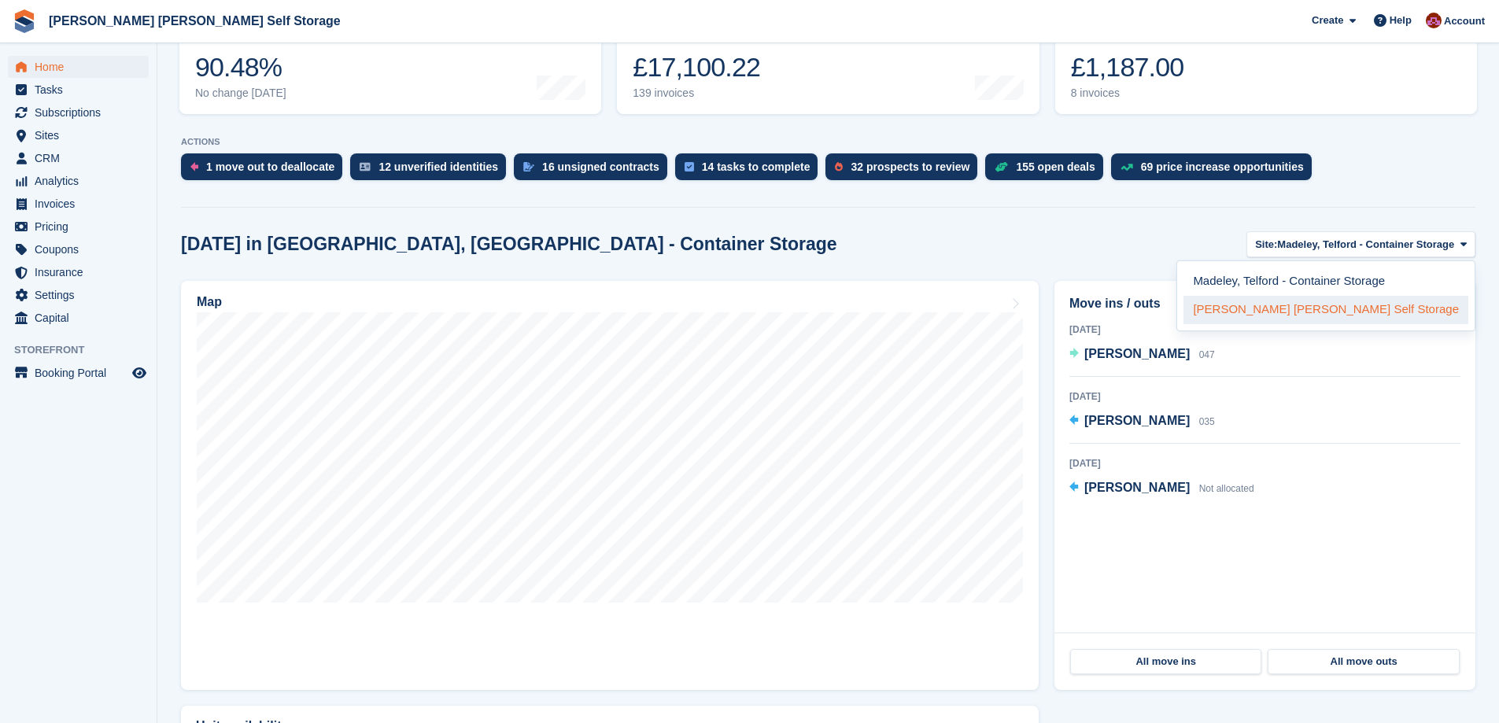
click at [1336, 311] on link "[PERSON_NAME] [PERSON_NAME] Self Storage" at bounding box center [1326, 310] width 285 height 28
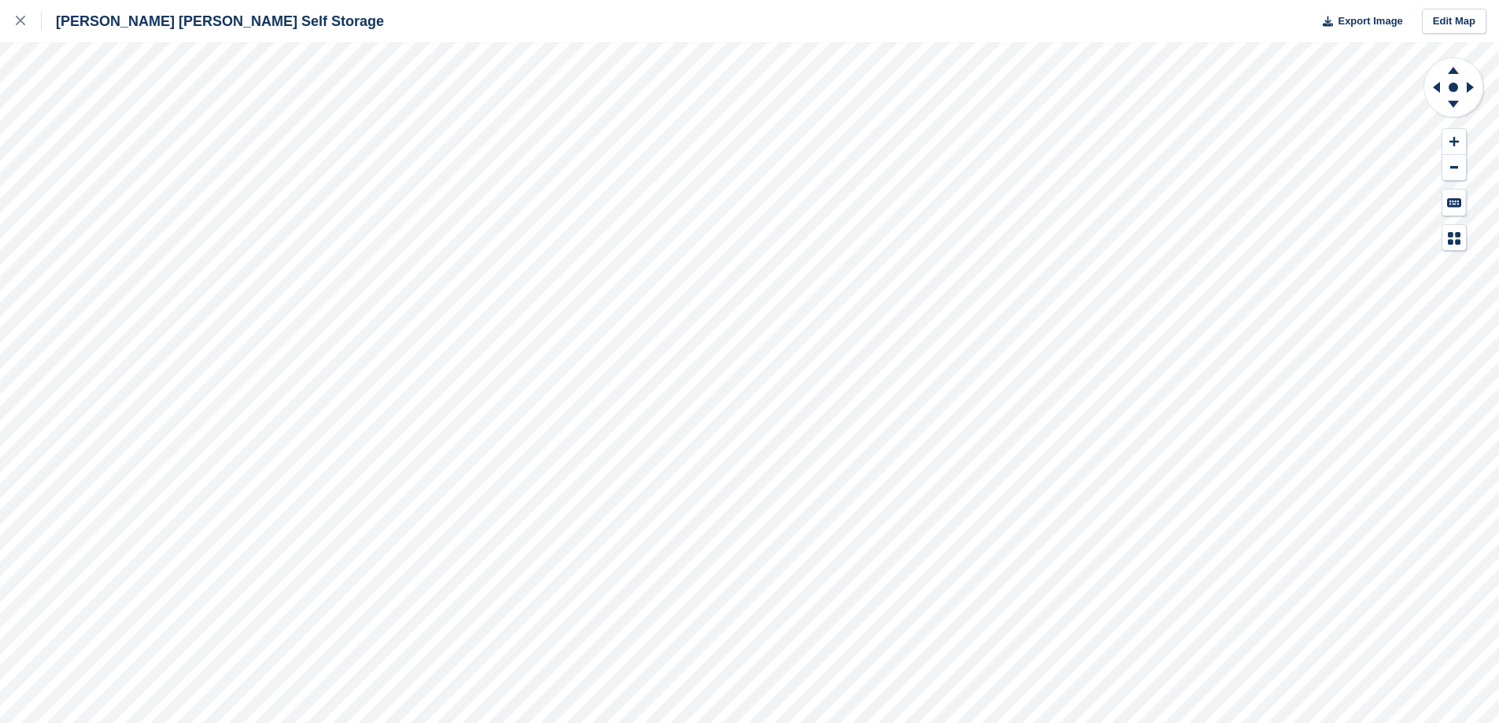
click at [225, 216] on div "[PERSON_NAME] [PERSON_NAME] Self Storage Export Image Edit Map" at bounding box center [749, 361] width 1499 height 723
click at [191, 220] on div "[PERSON_NAME] [PERSON_NAME] Self Storage Export Image Edit Map" at bounding box center [749, 361] width 1499 height 723
